Goal: Information Seeking & Learning: Learn about a topic

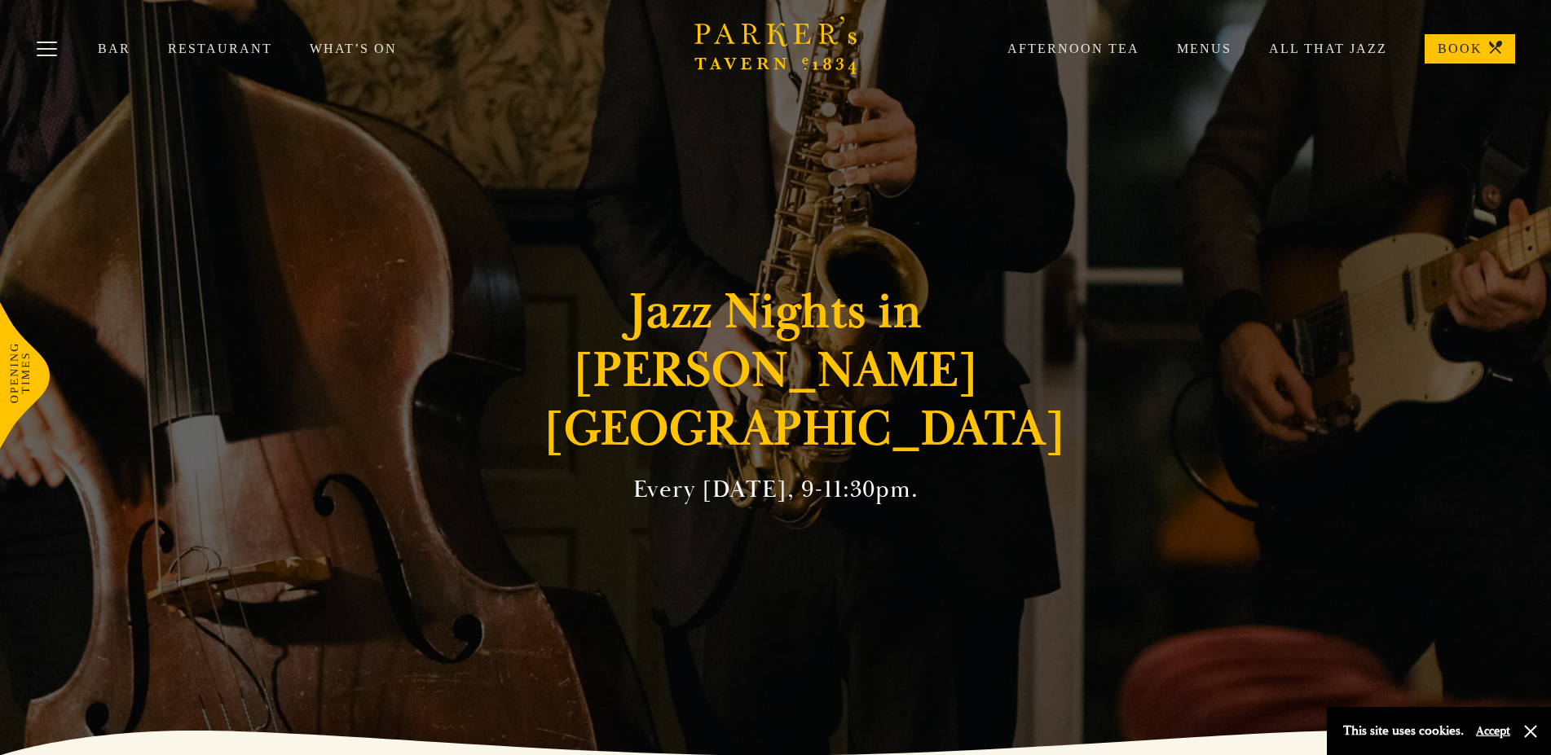
click at [1345, 47] on link "All That Jazz" at bounding box center [1309, 49] width 156 height 16
click at [1077, 46] on link "Afternoon Tea" at bounding box center [1054, 49] width 169 height 16
